Goal: Transaction & Acquisition: Download file/media

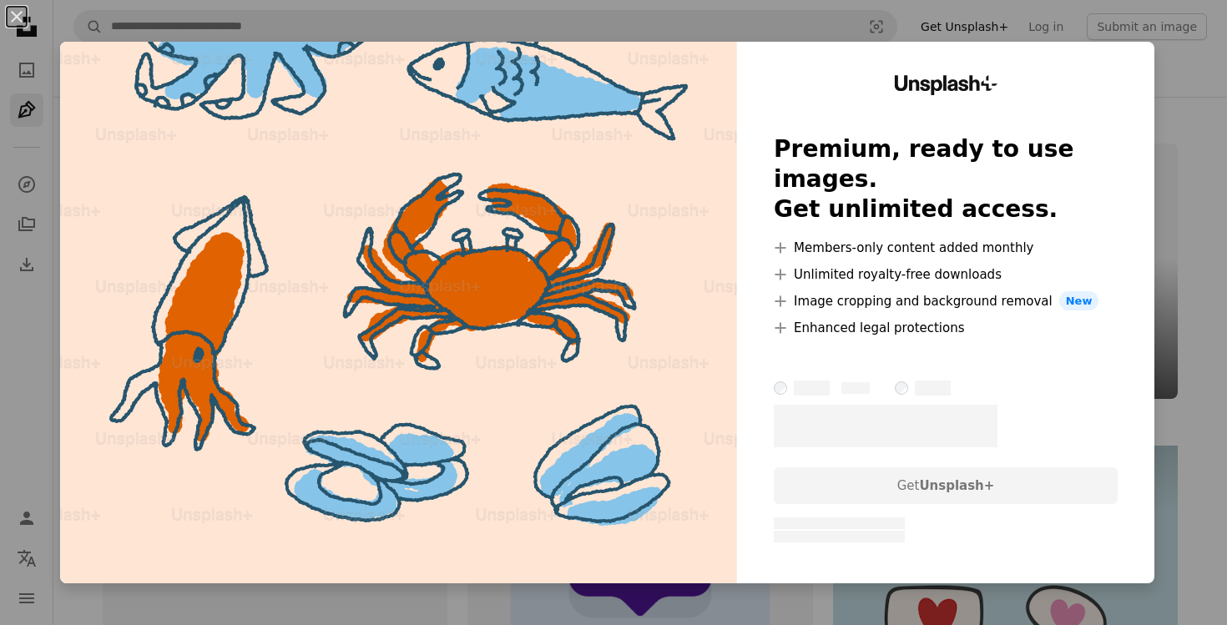
scroll to position [1513, 0]
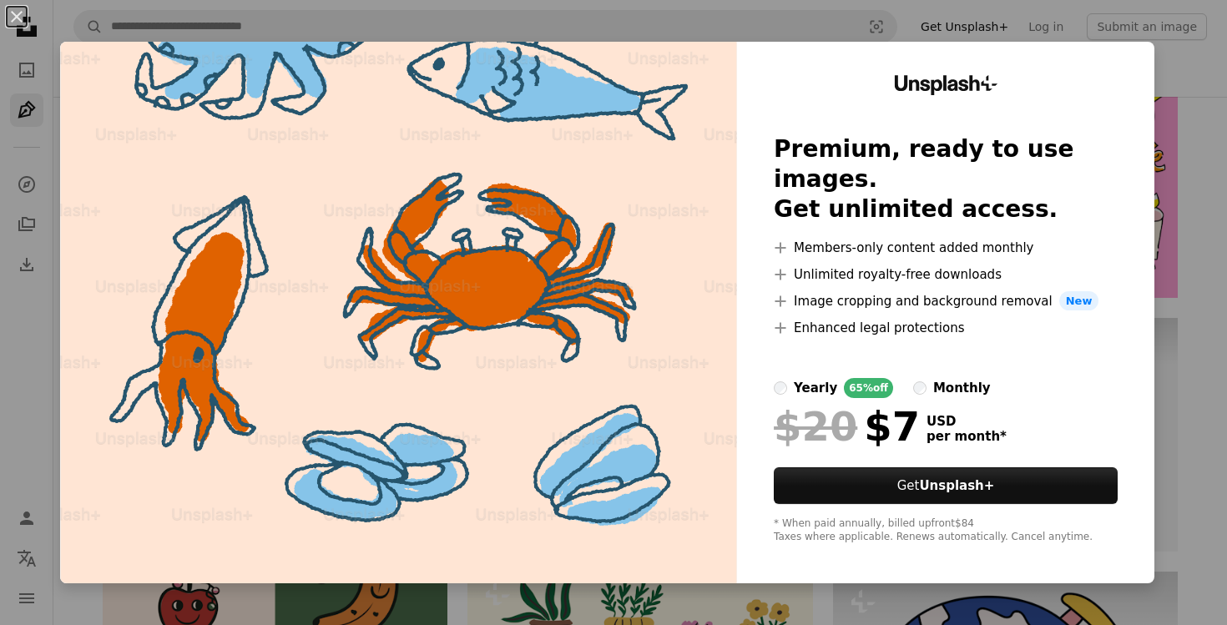
click at [1205, 361] on div "An X shape Unsplash+ Premium, ready to use images. Get unlimited access. A plus…" at bounding box center [613, 312] width 1227 height 625
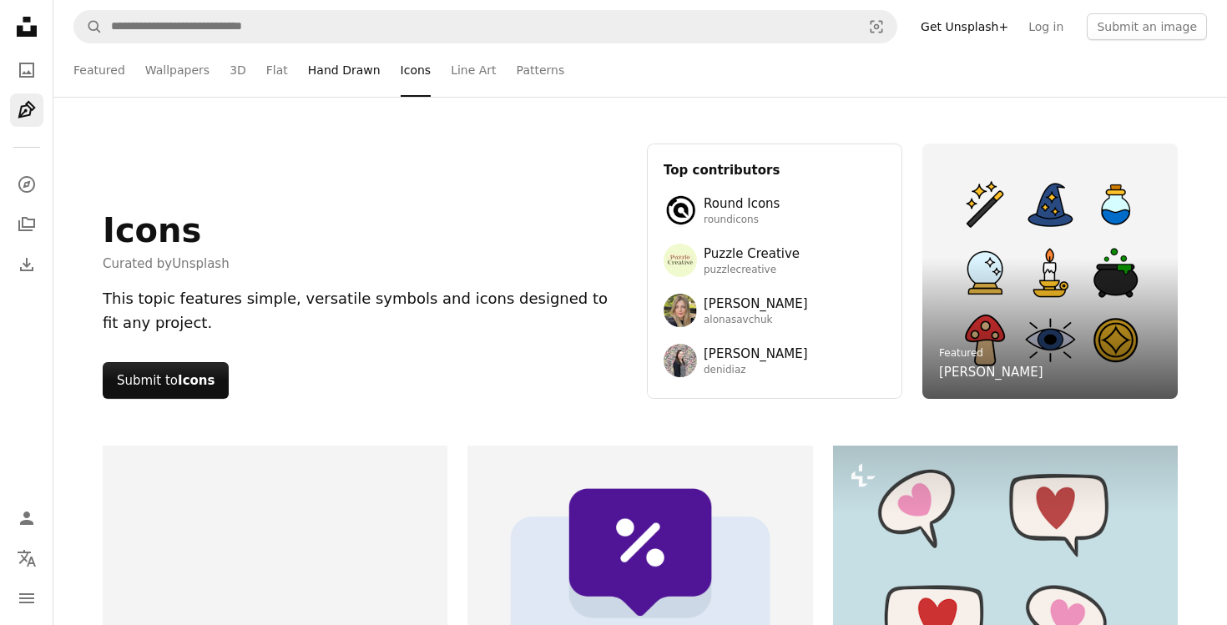
click at [352, 75] on link "Hand Drawn" at bounding box center [344, 69] width 73 height 53
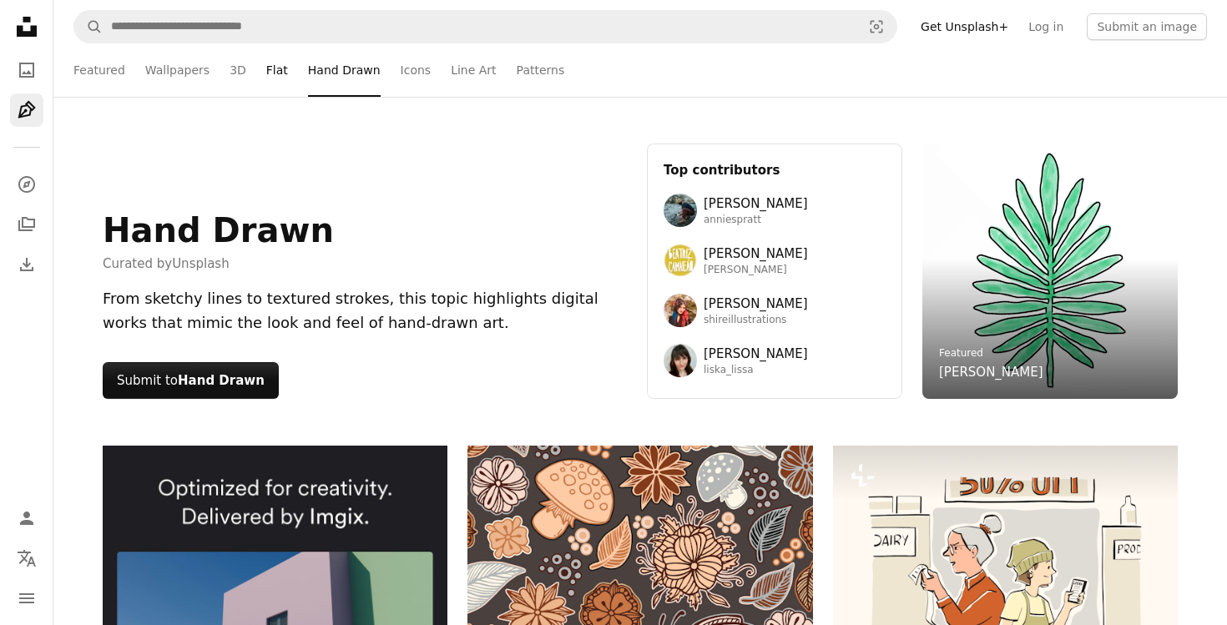
click at [272, 75] on link "Flat" at bounding box center [277, 69] width 22 height 53
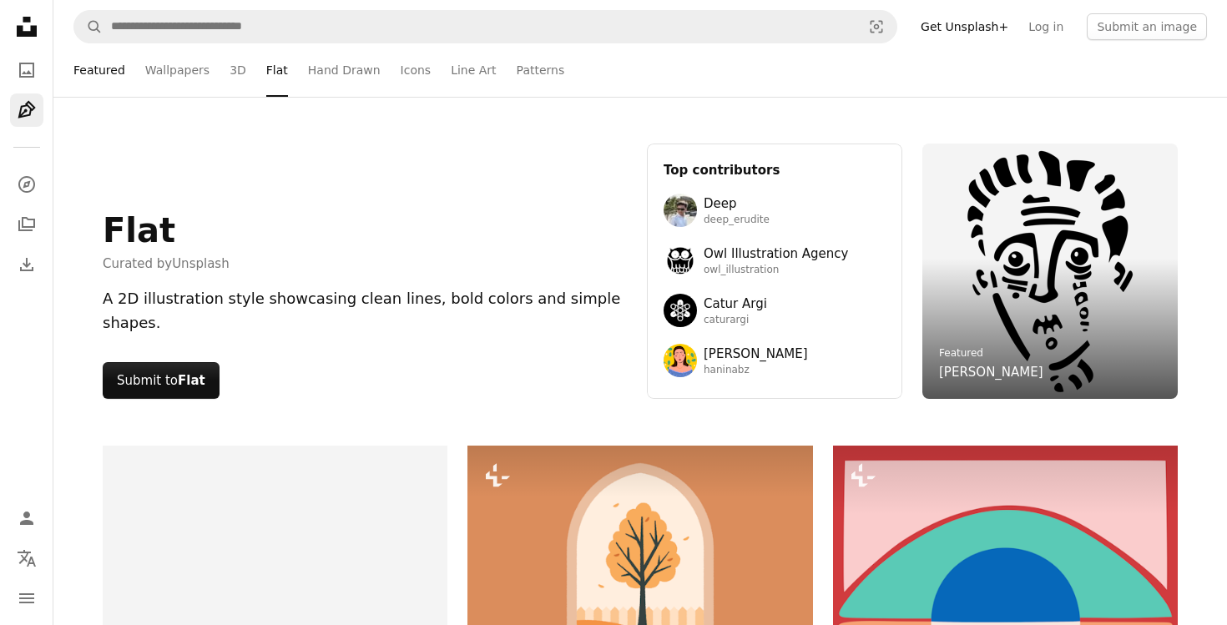
click at [100, 70] on link "Featured" at bounding box center [99, 69] width 52 height 53
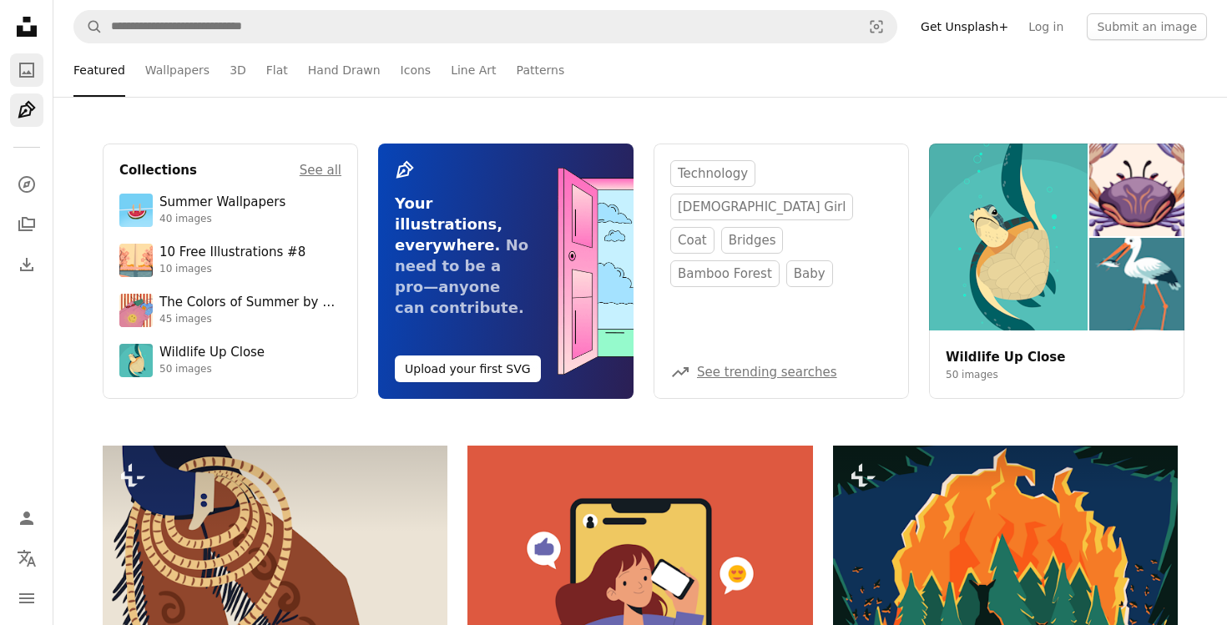
click at [24, 67] on icon "A photo" at bounding box center [27, 70] width 20 height 20
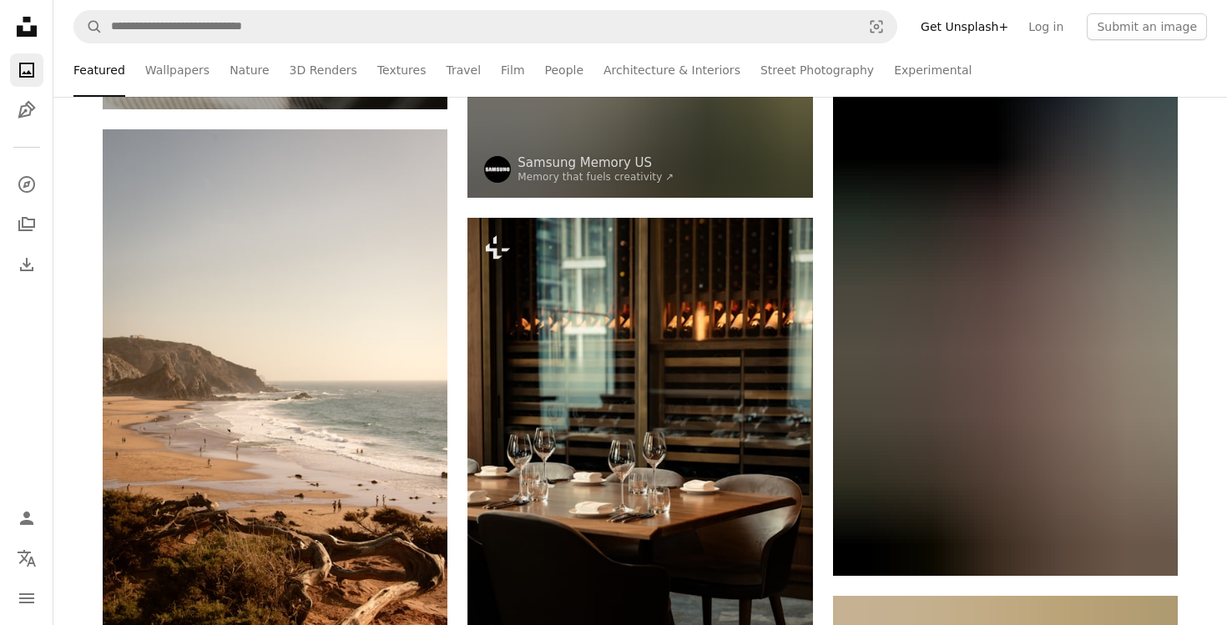
scroll to position [2827, 0]
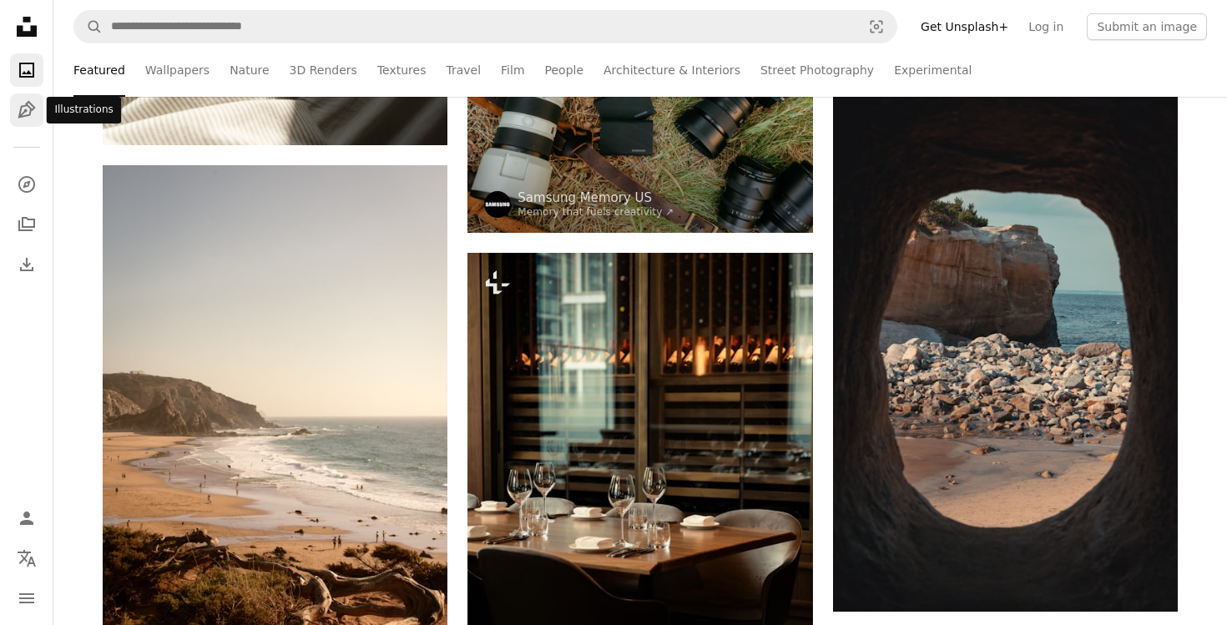
click at [20, 118] on icon "Pen Tool" at bounding box center [27, 110] width 20 height 20
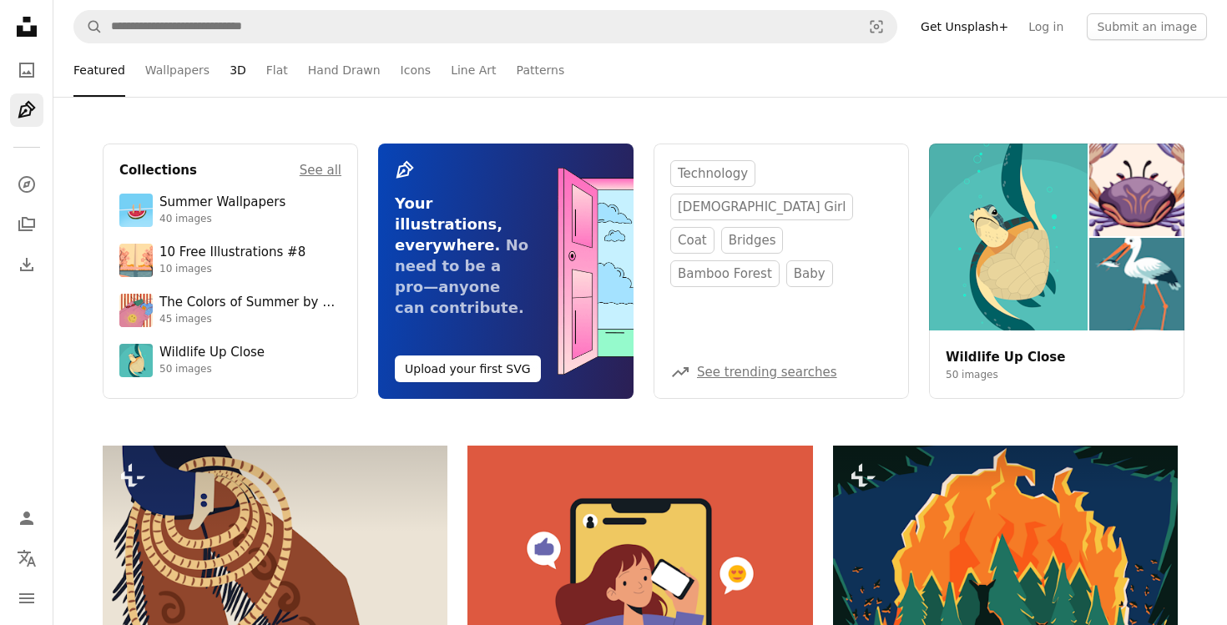
click at [238, 73] on link "3D" at bounding box center [237, 69] width 17 height 53
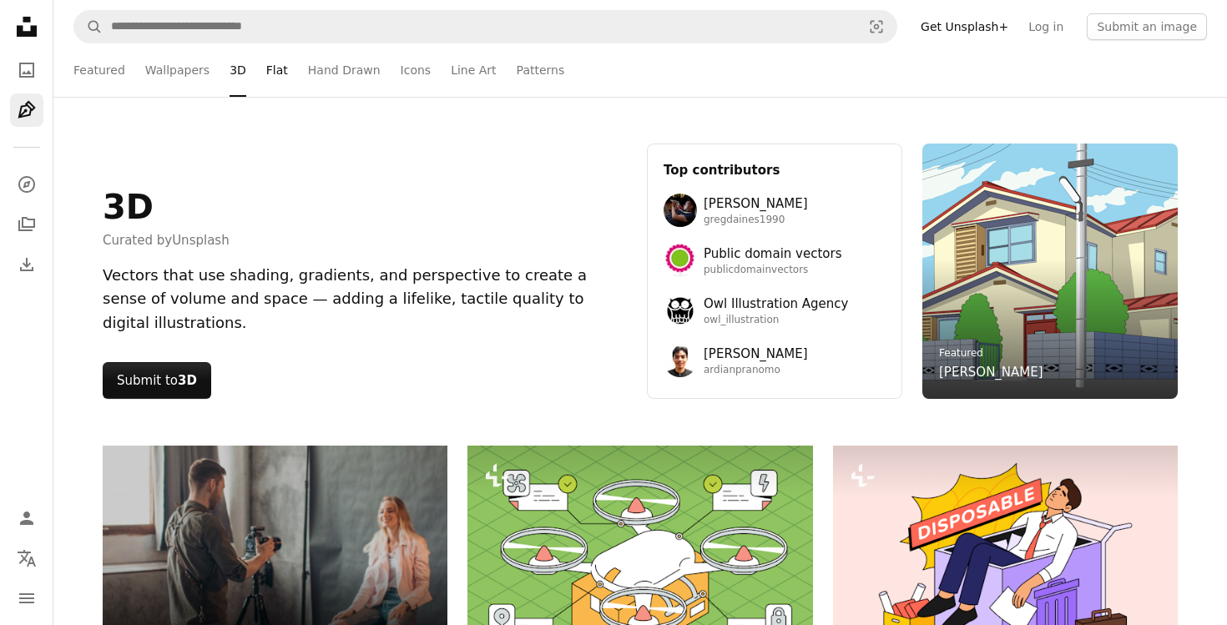
click at [266, 74] on link "Flat" at bounding box center [277, 69] width 22 height 53
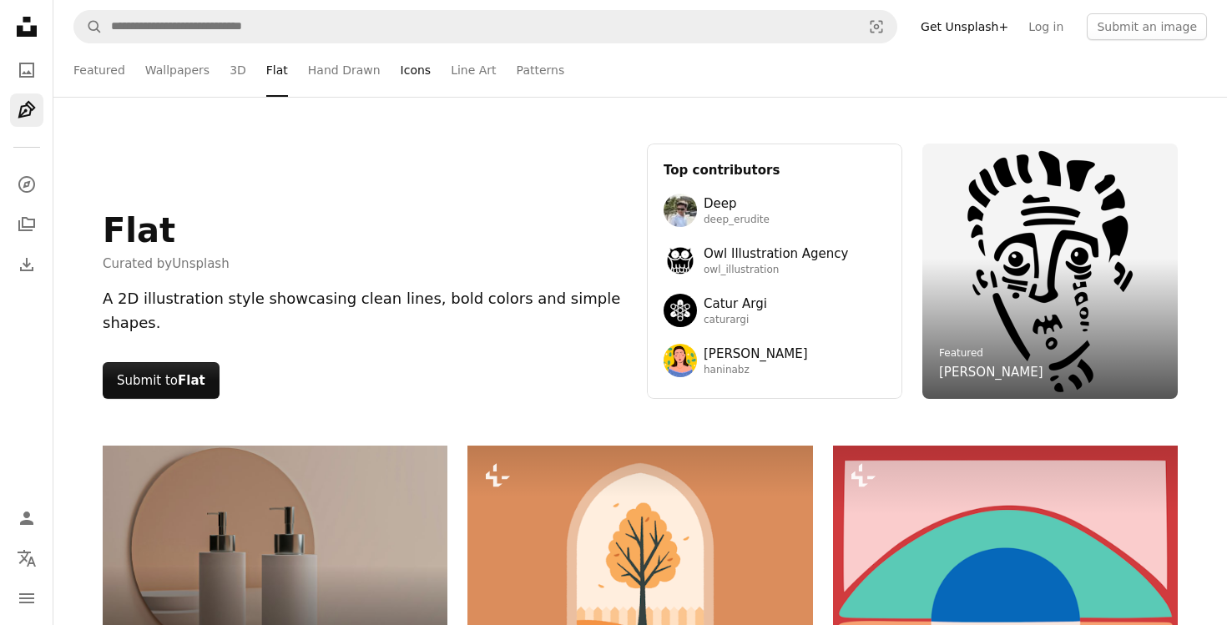
click at [410, 78] on link "Icons" at bounding box center [416, 69] width 31 height 53
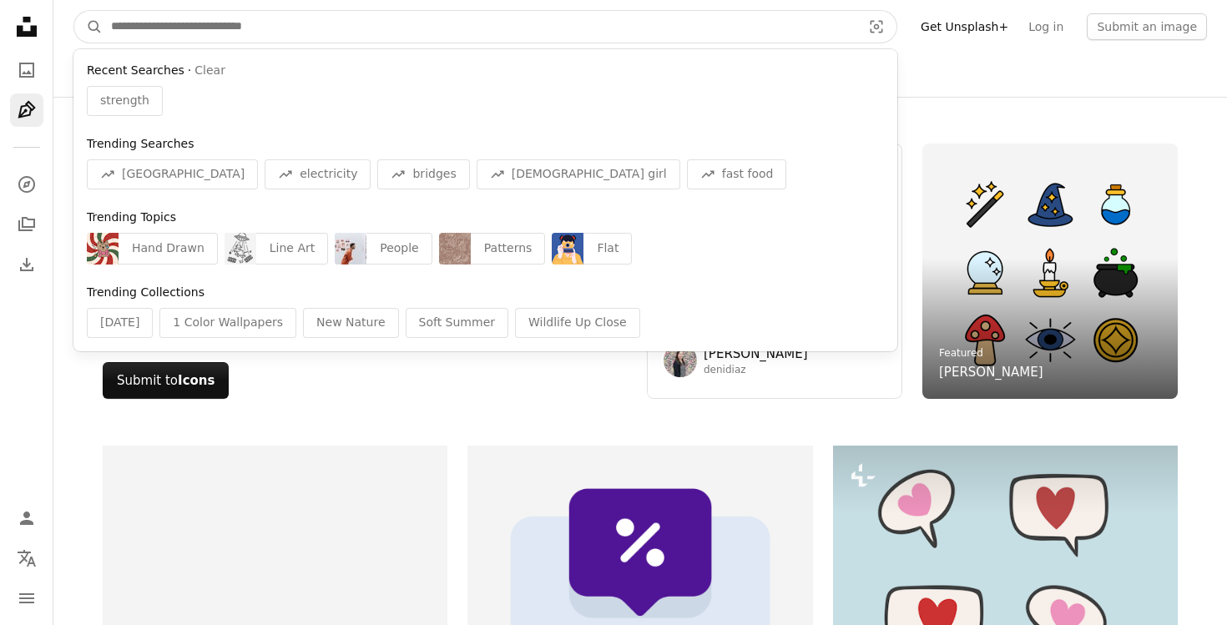
click at [309, 37] on input "Find visuals sitewide" at bounding box center [480, 27] width 754 height 32
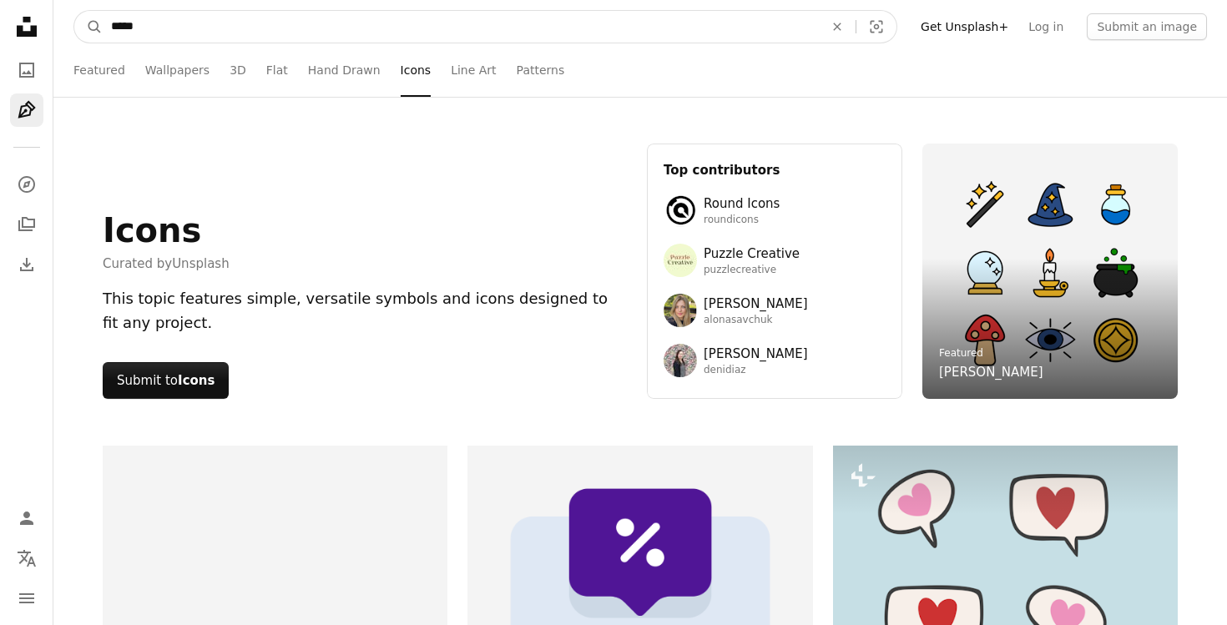
type input "******"
click button "A magnifying glass" at bounding box center [88, 27] width 28 height 32
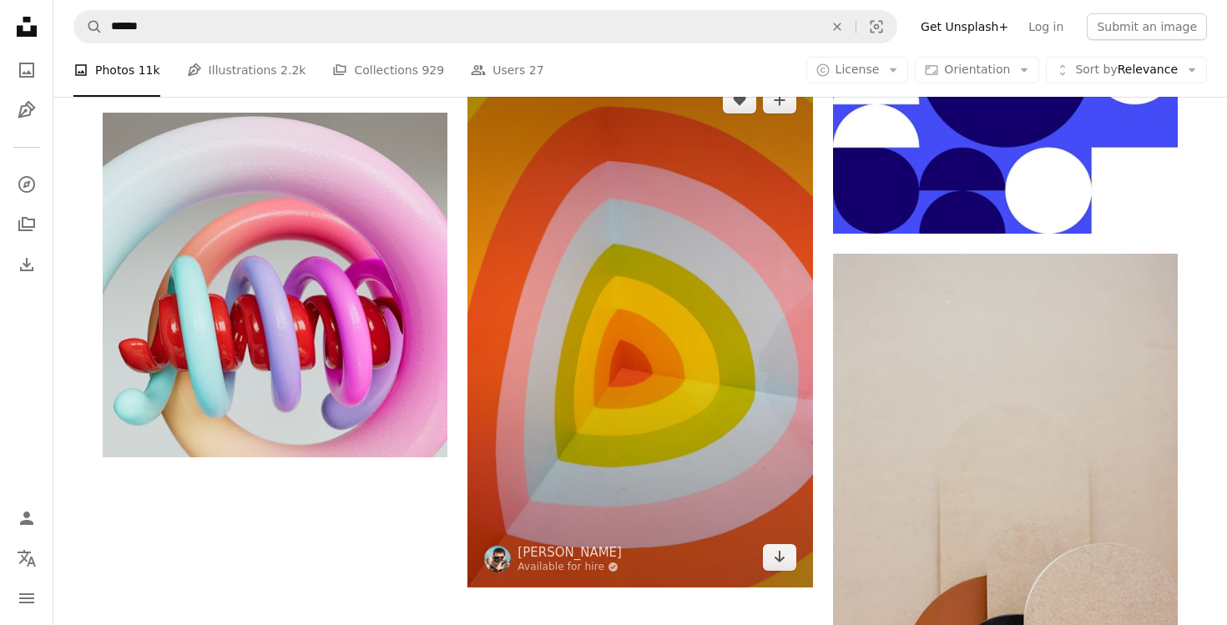
scroll to position [2768, 0]
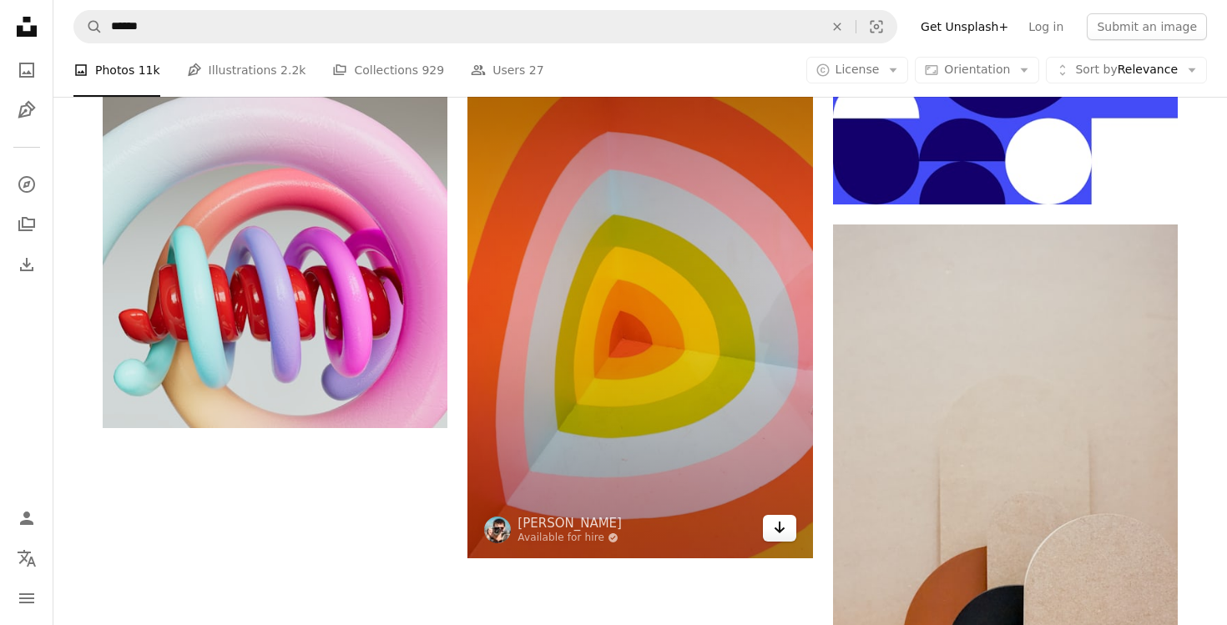
click at [778, 532] on icon "Arrow pointing down" at bounding box center [779, 527] width 13 height 20
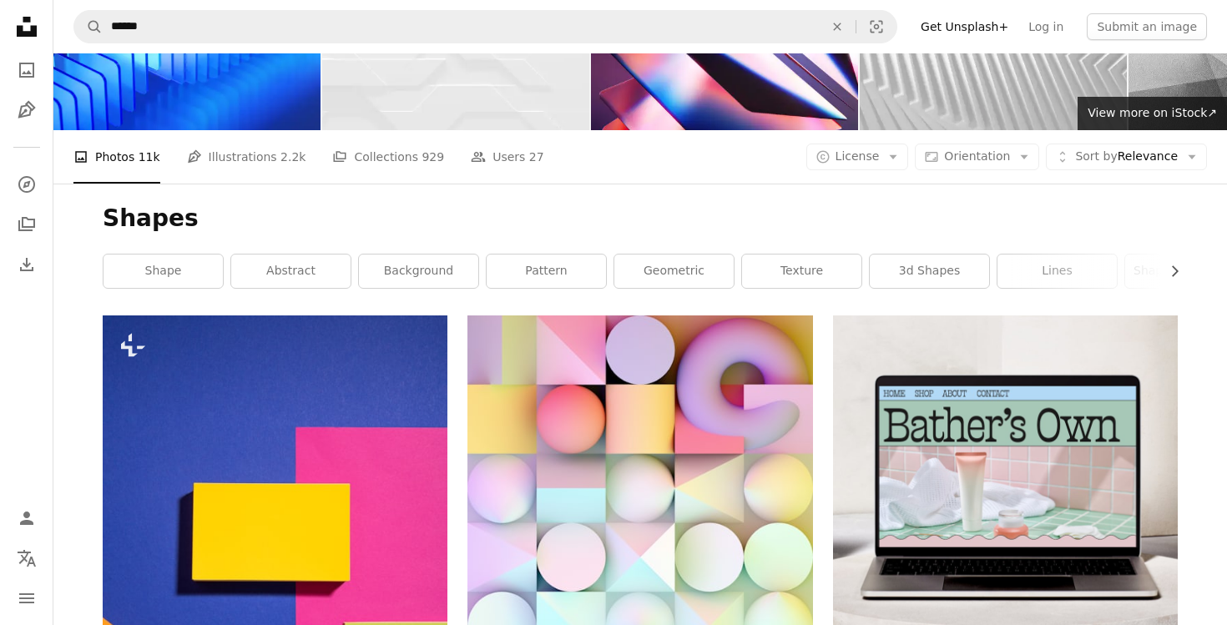
scroll to position [100, 0]
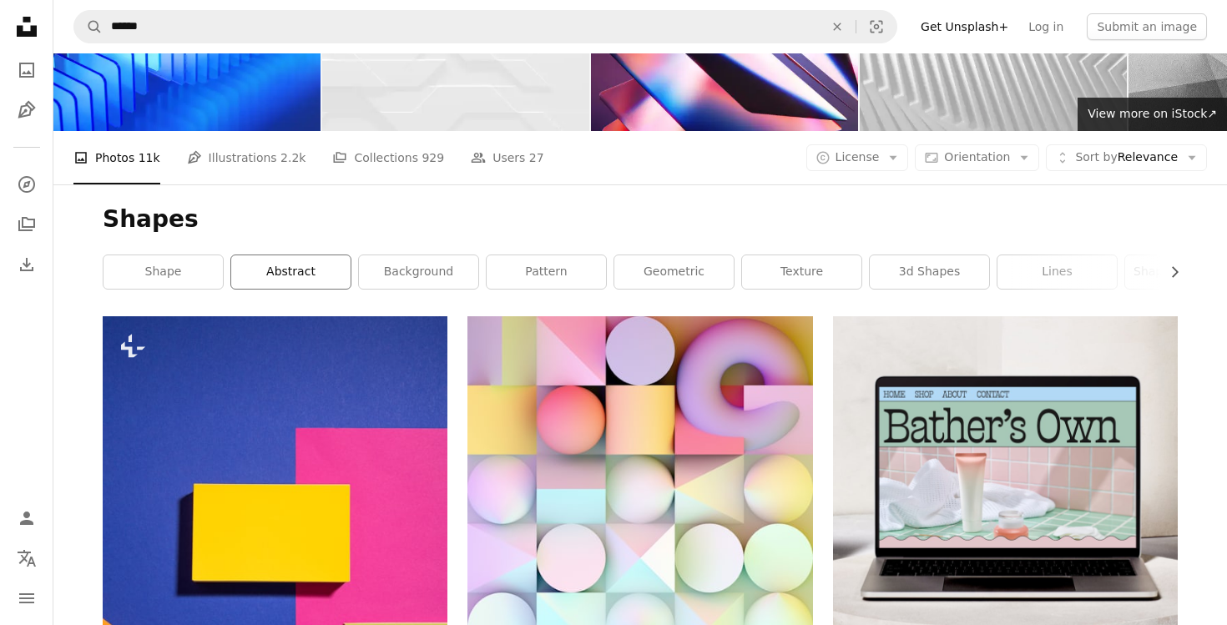
click at [280, 269] on link "abstract" at bounding box center [290, 271] width 119 height 33
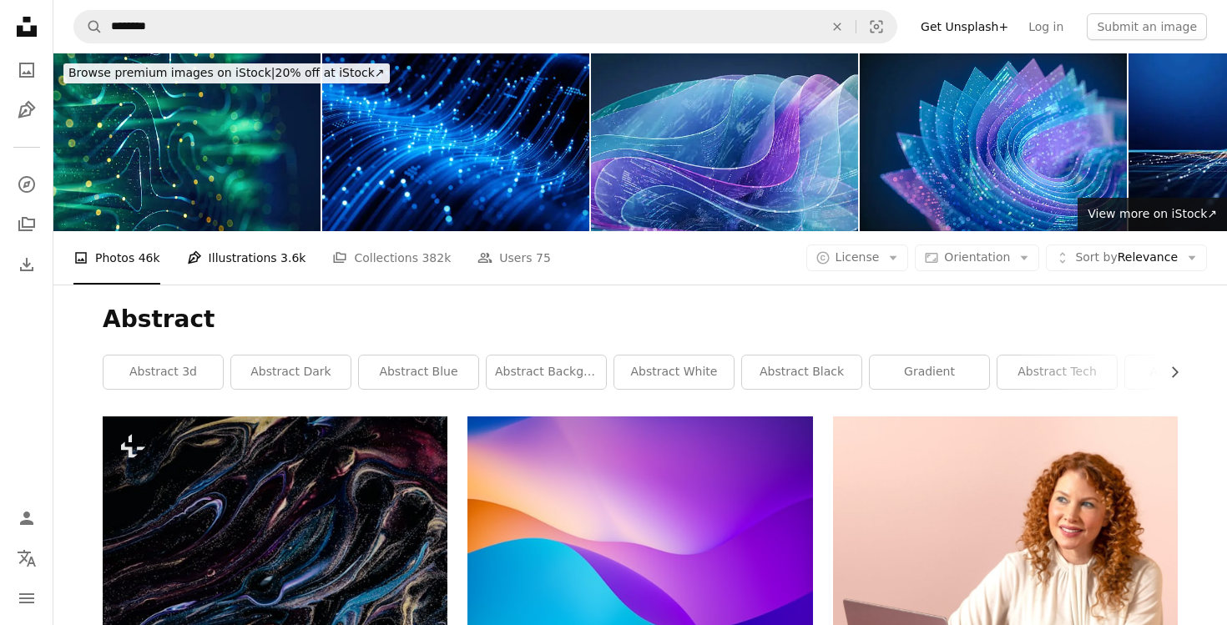
click at [228, 261] on link "Pen Tool Illustrations 3.6k" at bounding box center [246, 257] width 119 height 53
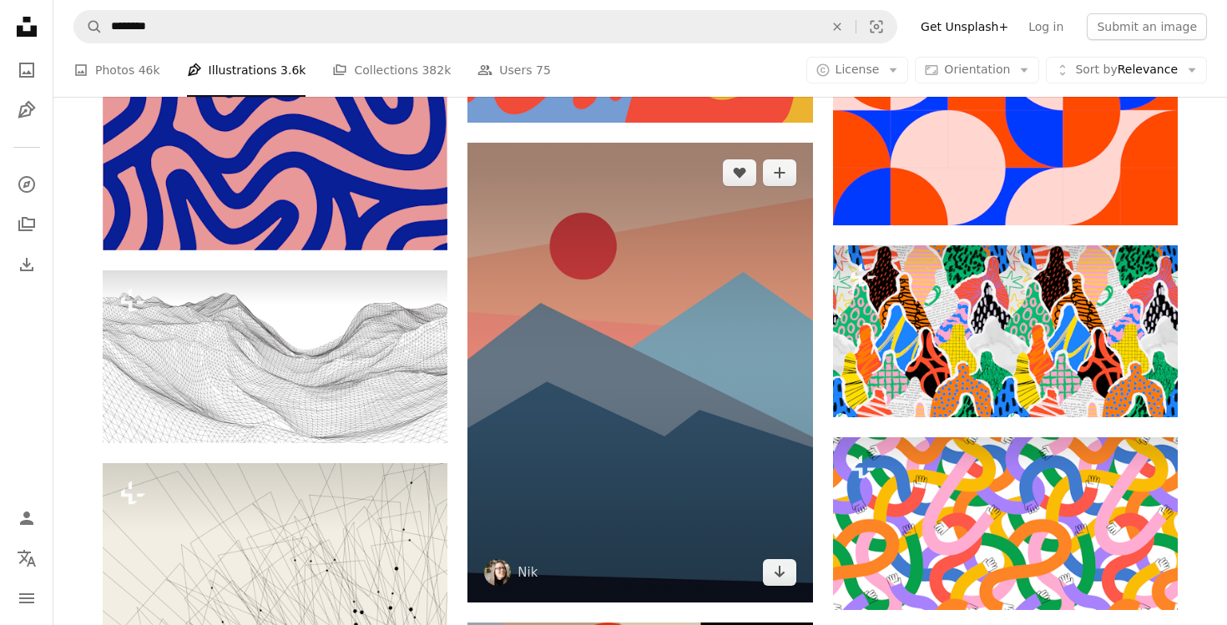
scroll to position [1171, 0]
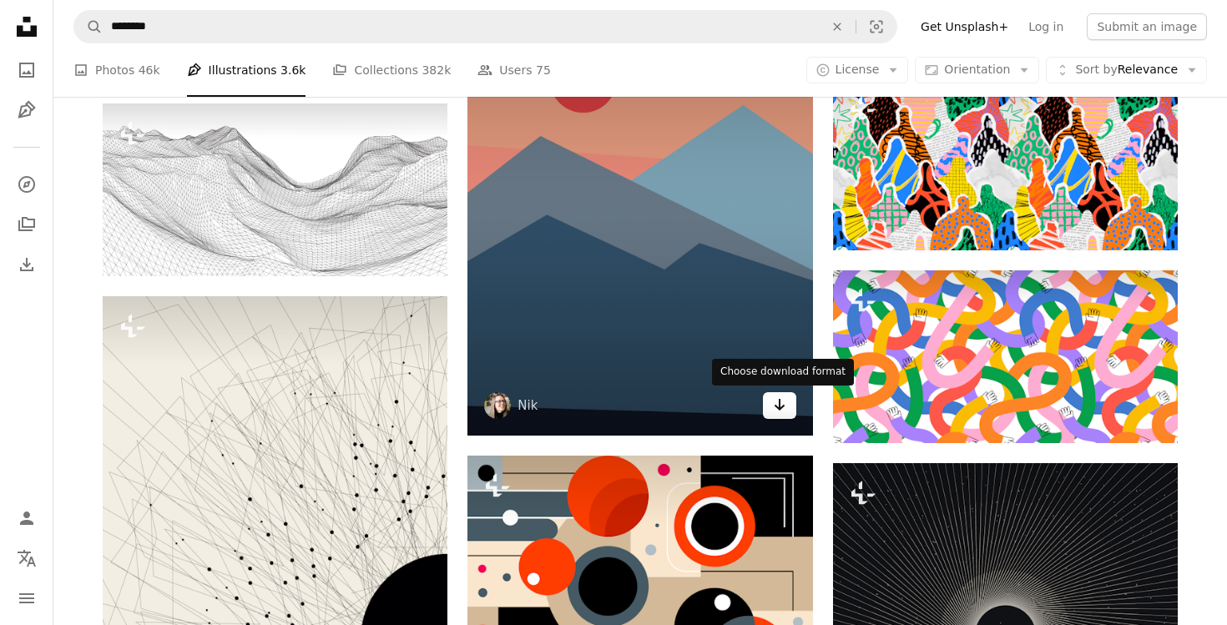
click at [777, 401] on icon "Arrow pointing down" at bounding box center [779, 405] width 13 height 20
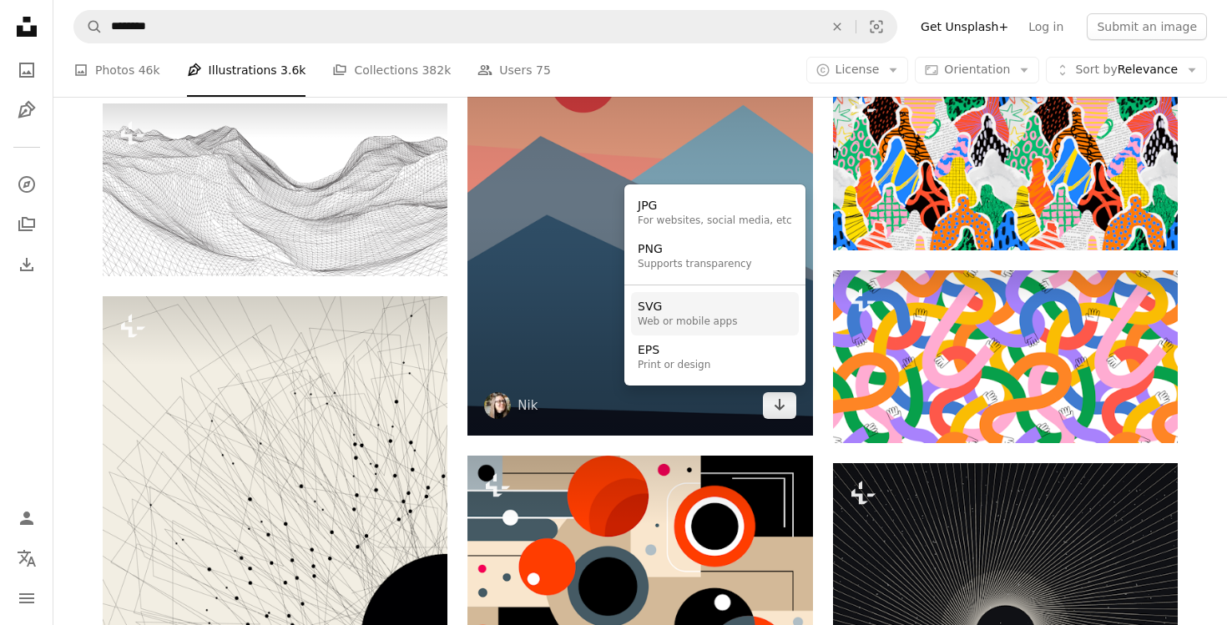
click at [691, 318] on div "Web or mobile apps" at bounding box center [687, 321] width 99 height 13
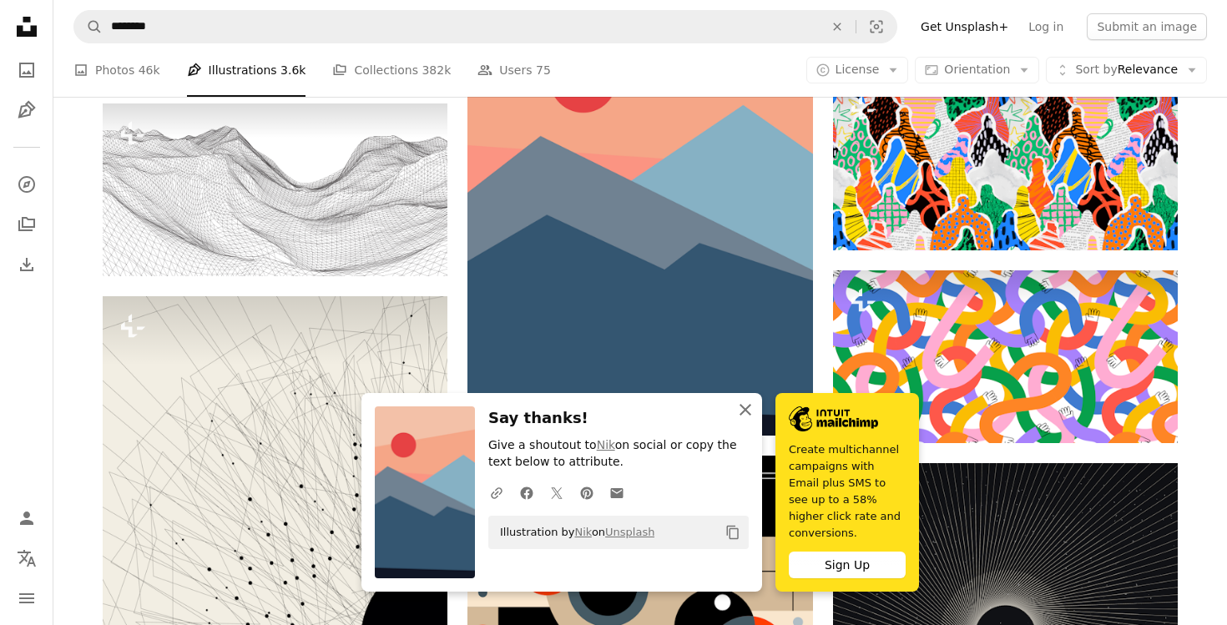
click at [751, 420] on icon "An X shape" at bounding box center [745, 410] width 20 height 20
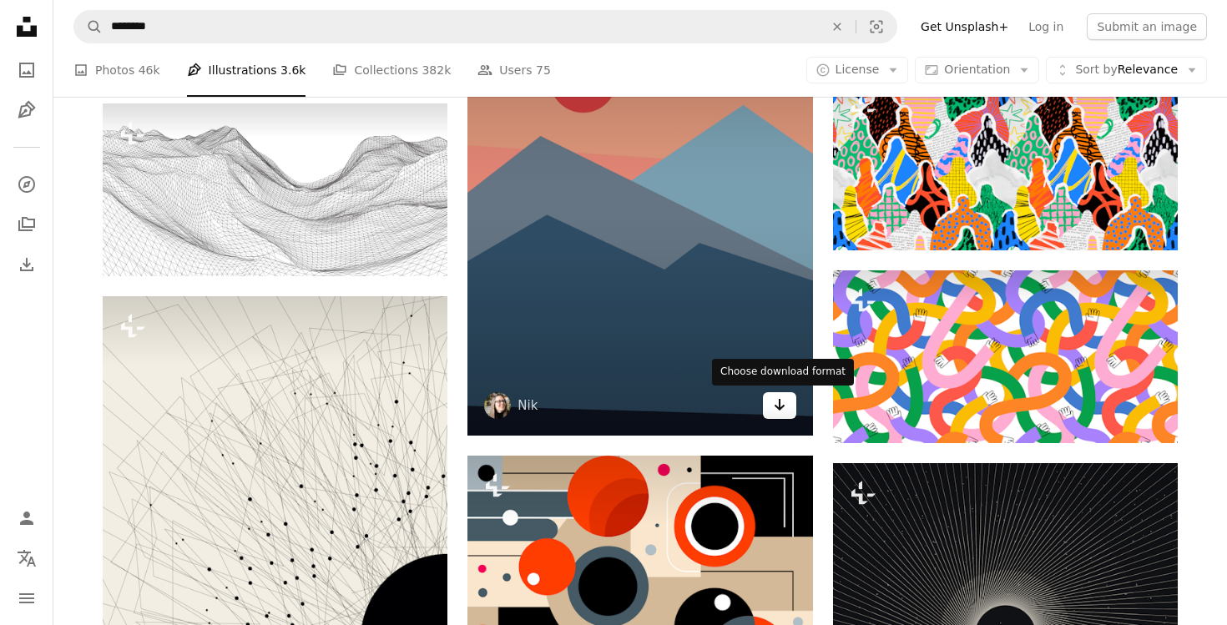
click at [786, 406] on button "Arrow pointing down" at bounding box center [779, 405] width 33 height 27
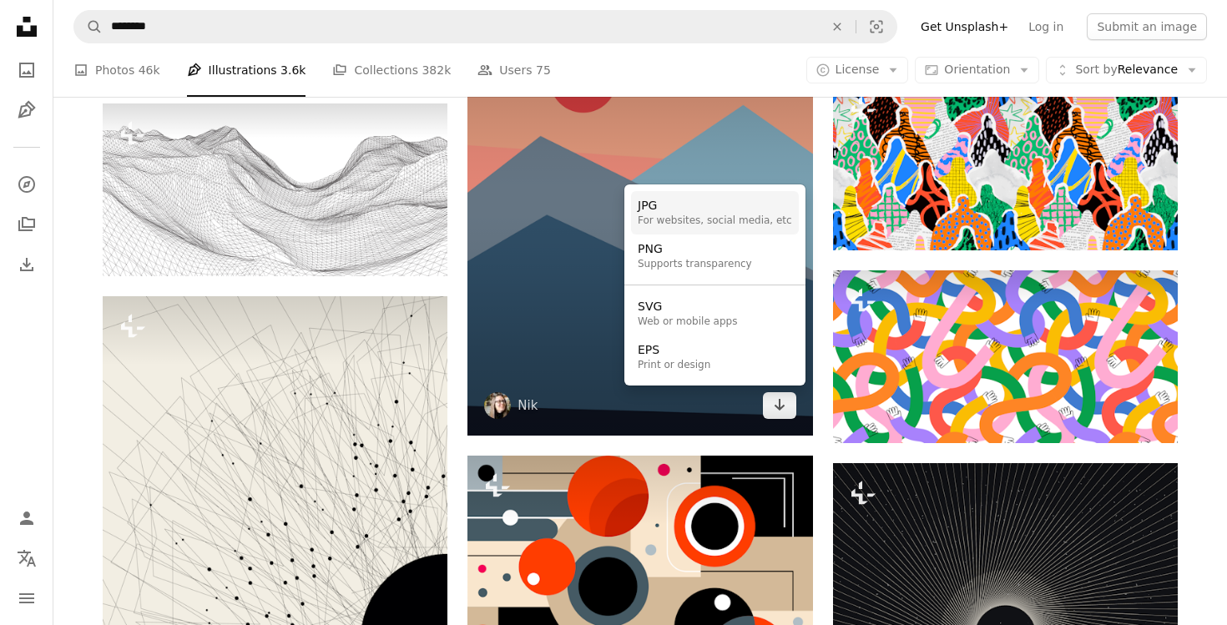
click at [693, 211] on div "JPG" at bounding box center [715, 206] width 154 height 17
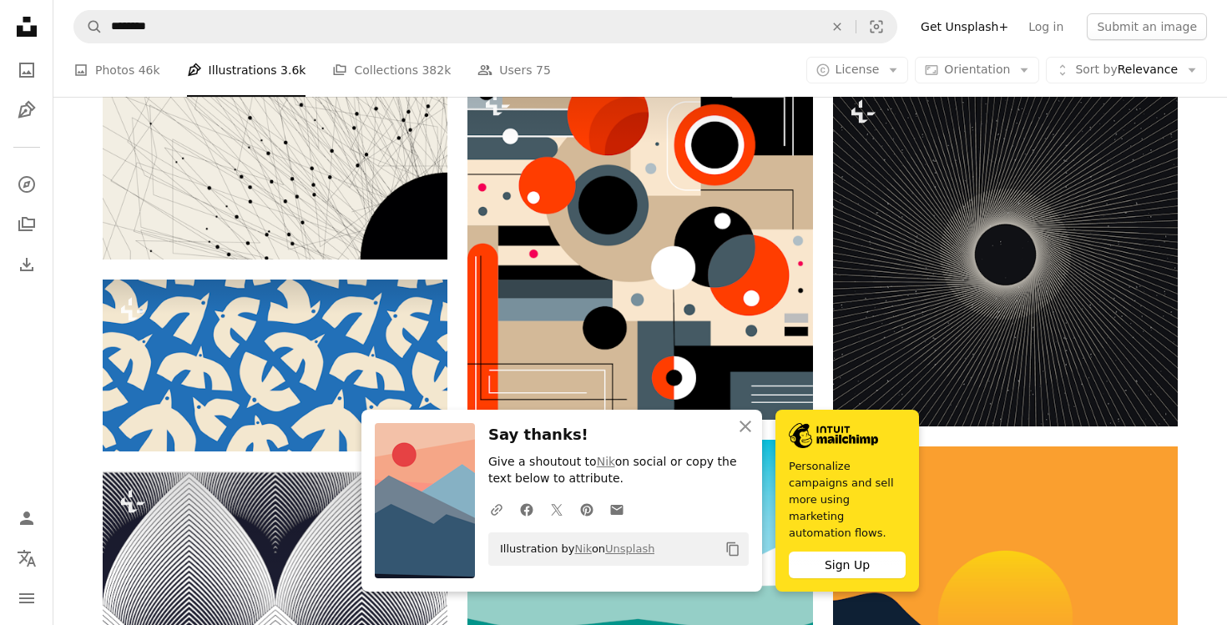
scroll to position [1598, 0]
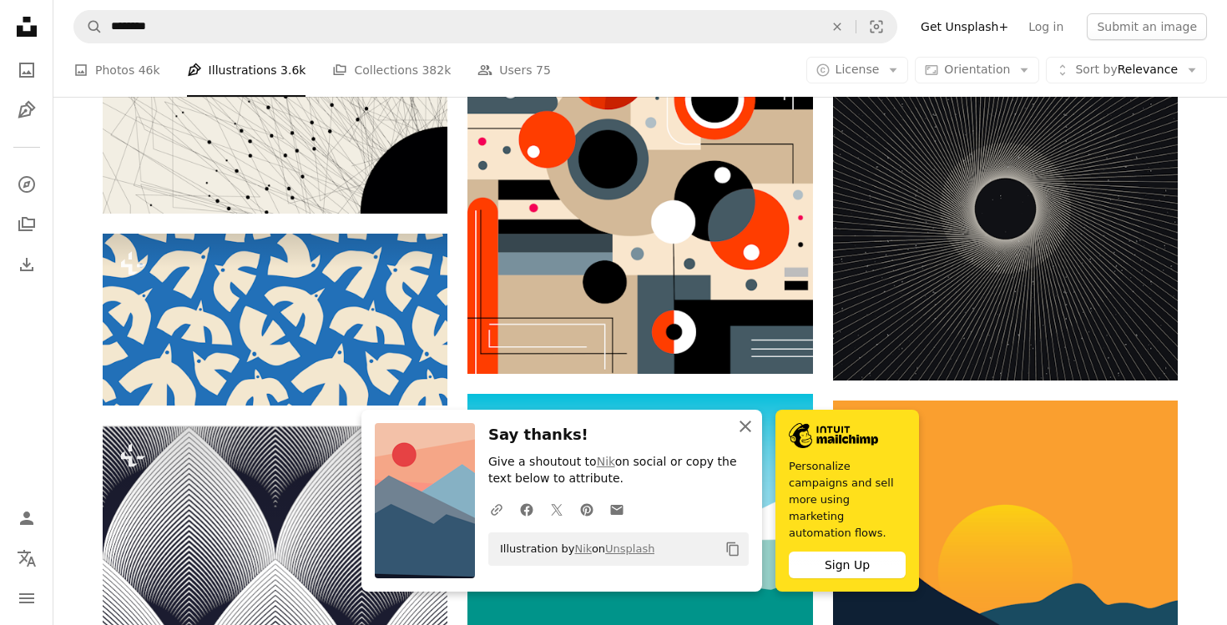
click at [750, 430] on icon "An X shape" at bounding box center [745, 426] width 20 height 20
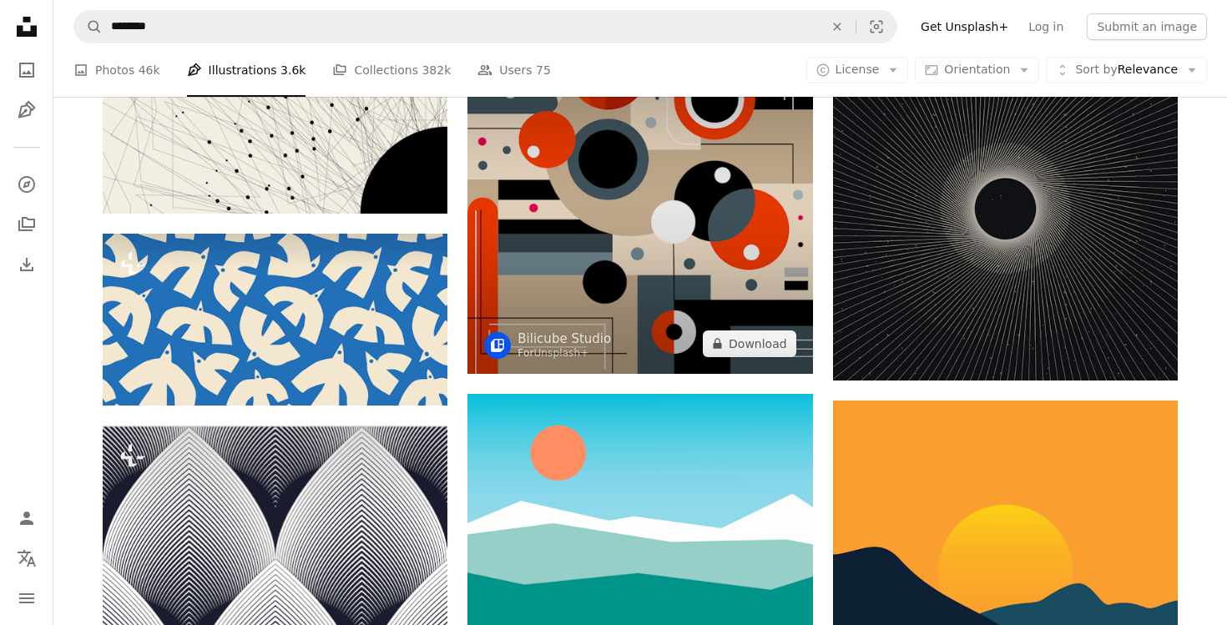
scroll to position [1782, 0]
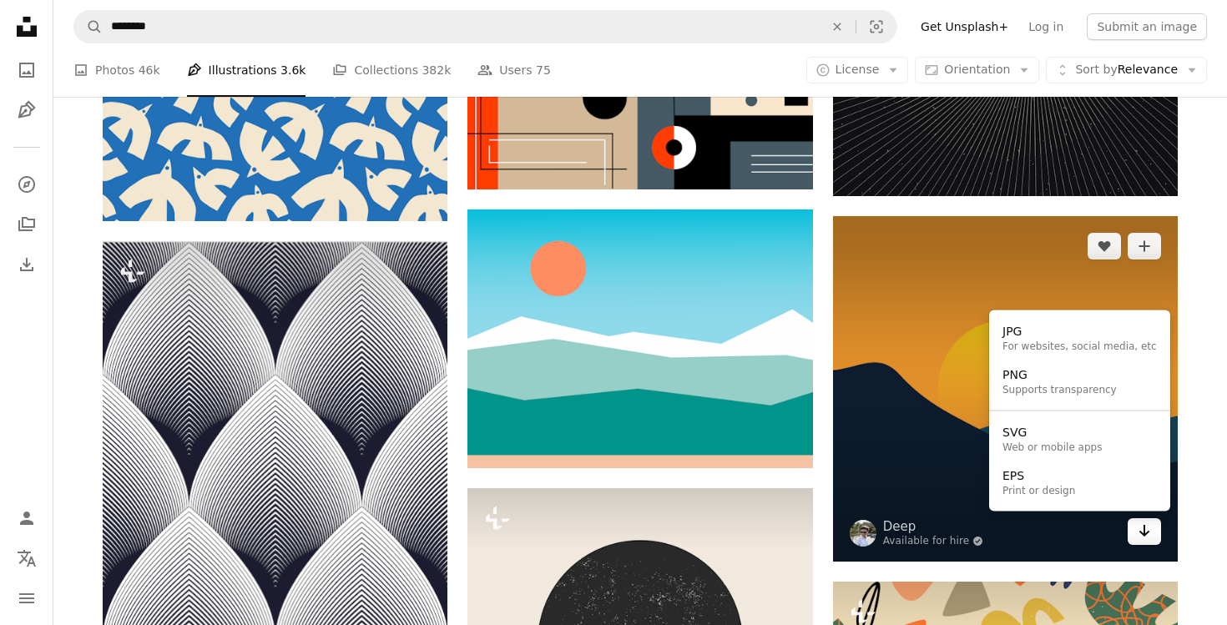
click at [1145, 537] on icon "Arrow pointing down" at bounding box center [1143, 531] width 13 height 20
click at [1043, 335] on div "JPG" at bounding box center [1079, 332] width 154 height 17
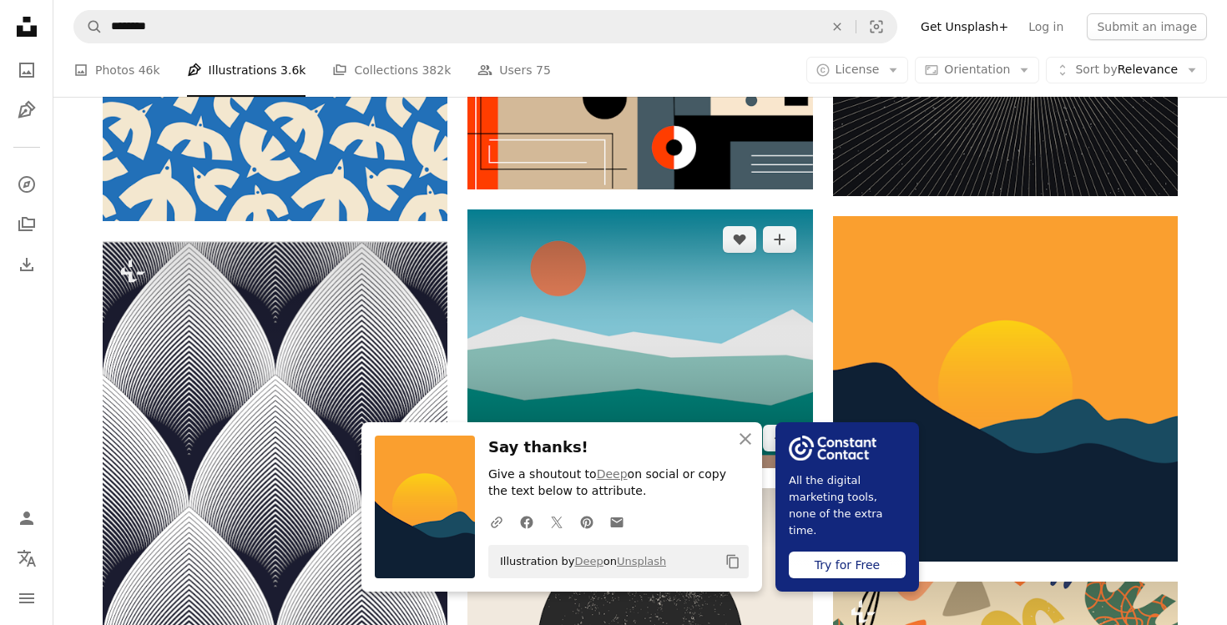
click at [689, 344] on img at bounding box center [639, 338] width 345 height 259
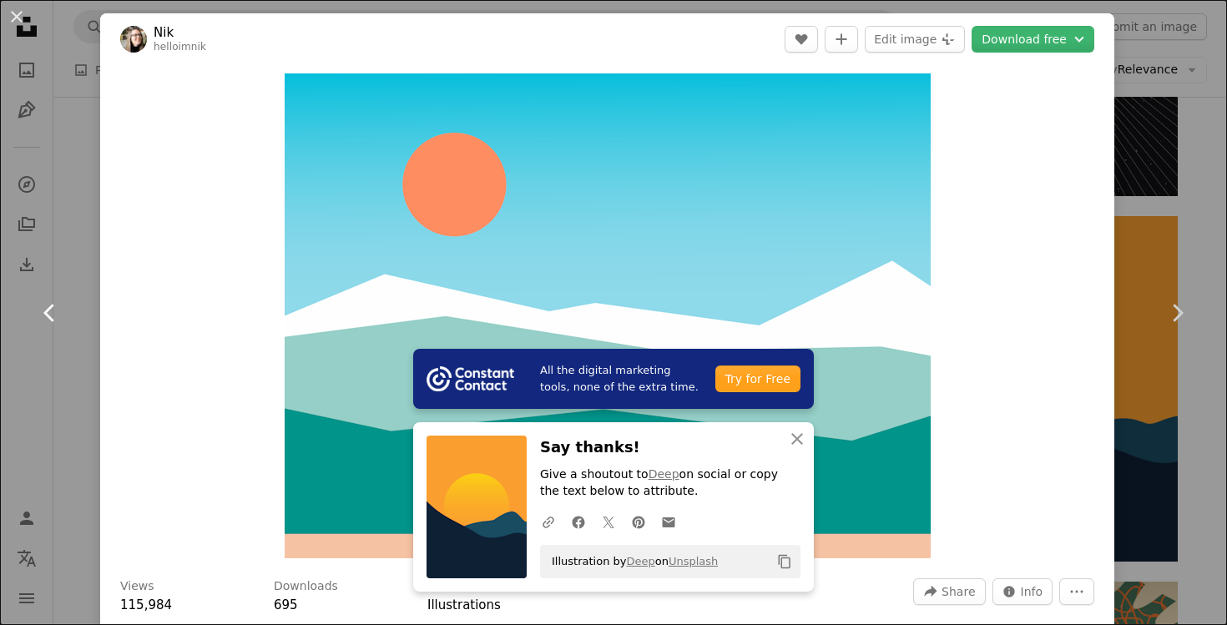
click at [43, 233] on link "Chevron left" at bounding box center [50, 313] width 100 height 160
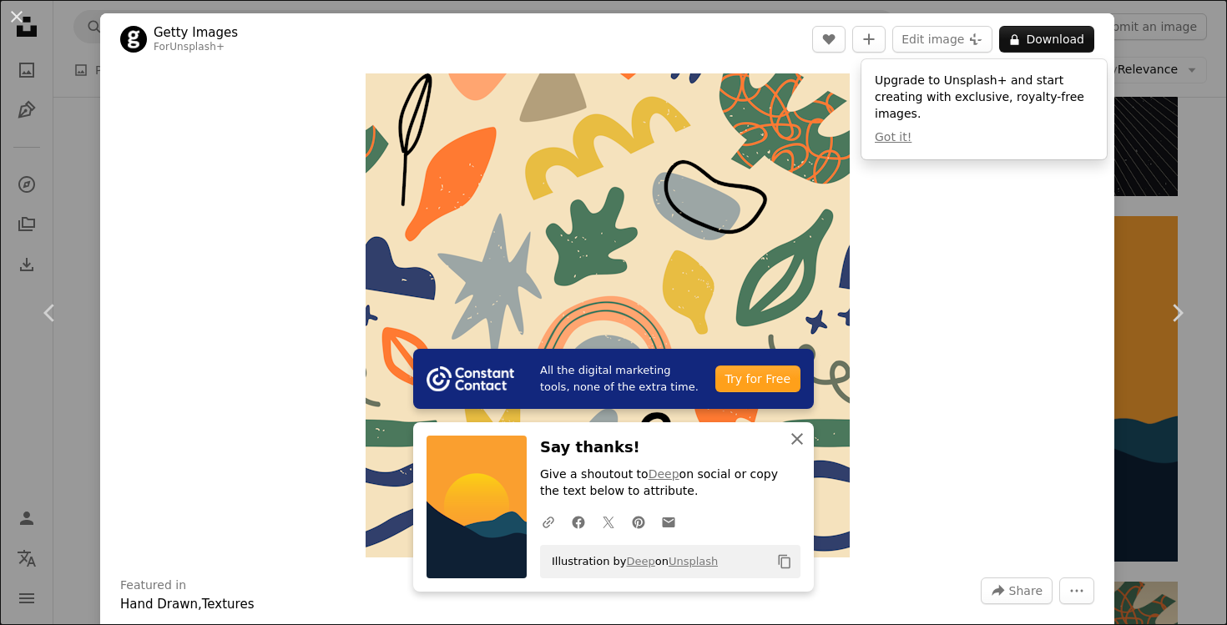
click at [792, 443] on icon "button" at bounding box center [797, 439] width 12 height 12
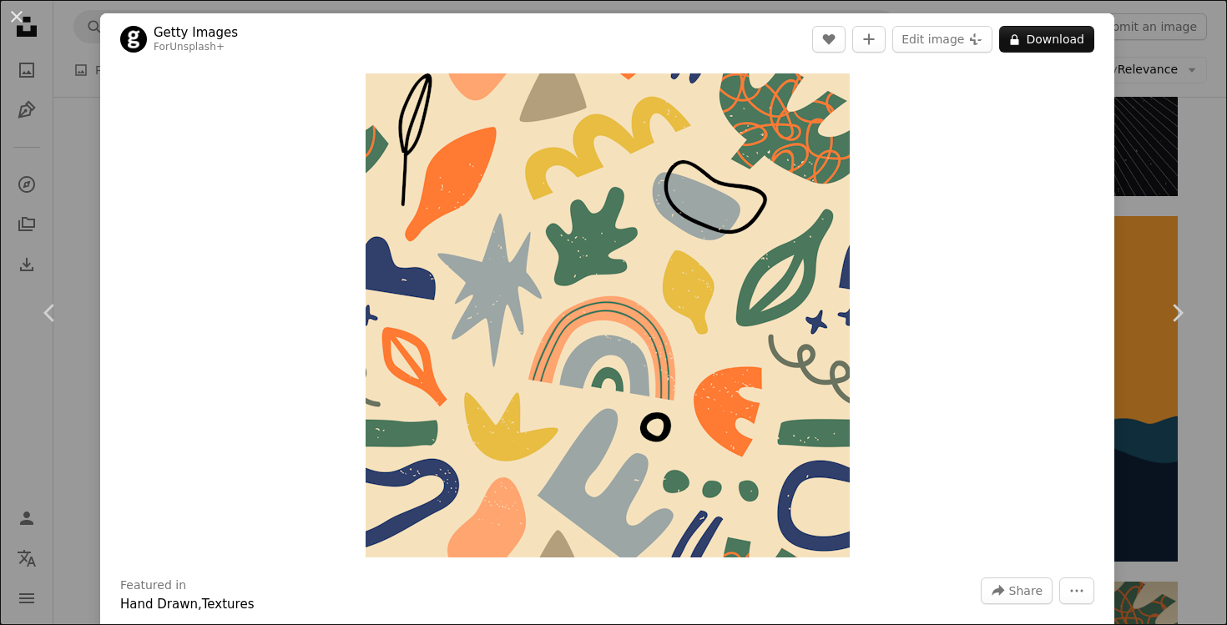
click at [1164, 184] on div "An X shape Chevron left Chevron right Getty Images For Unsplash+ A heart A plus…" at bounding box center [613, 312] width 1227 height 625
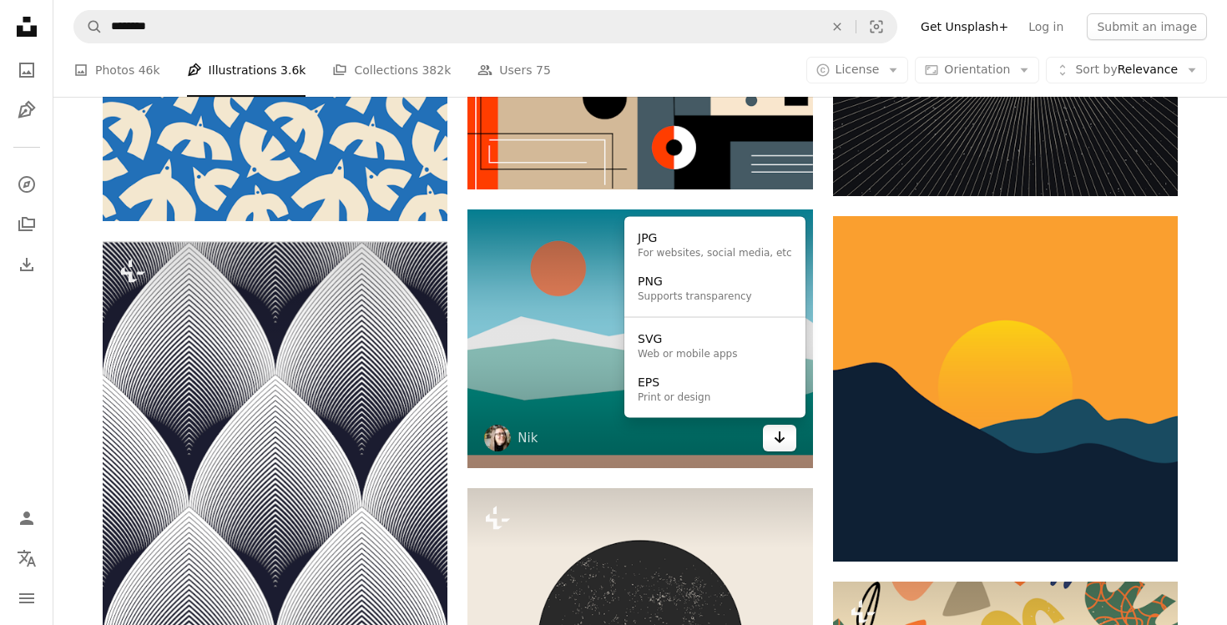
click at [779, 437] on icon "Choose download format" at bounding box center [779, 437] width 11 height 12
click at [681, 260] on div "For websites, social media, etc" at bounding box center [715, 252] width 154 height 13
